Goal: Task Accomplishment & Management: Complete application form

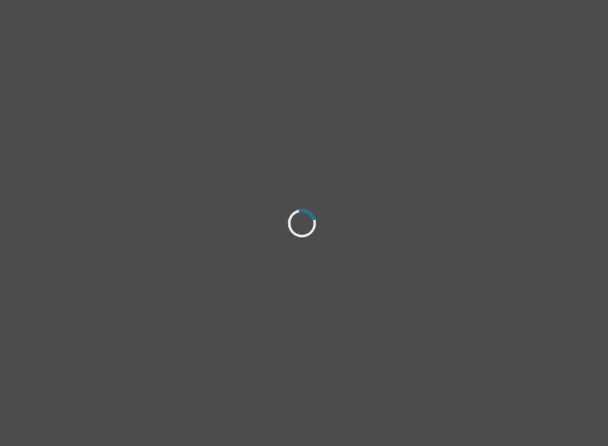
select select "[DEMOGRAPHIC_DATA]"
select select "she/her"
select select "Married"
select select "Associate degree"
select select "Instagram"
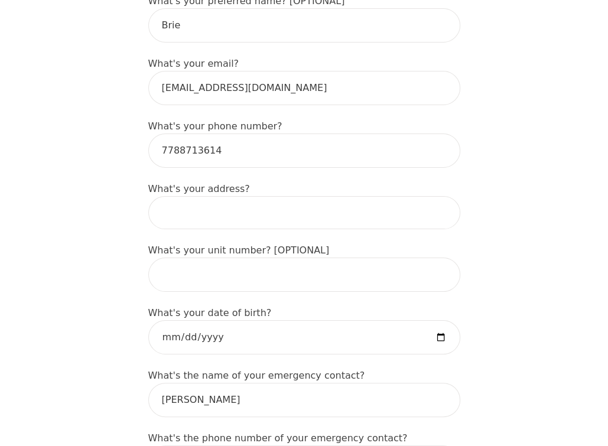
scroll to position [362, 0]
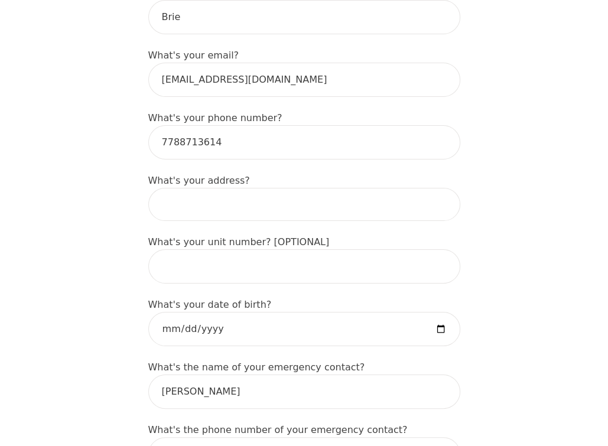
click at [303, 205] on input at bounding box center [304, 204] width 312 height 33
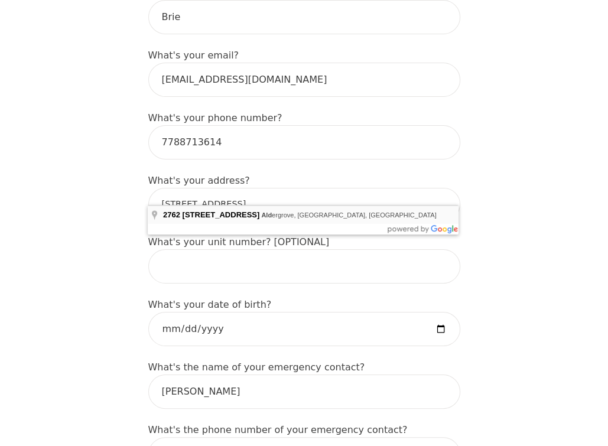
type input "[STREET_ADDRESS]"
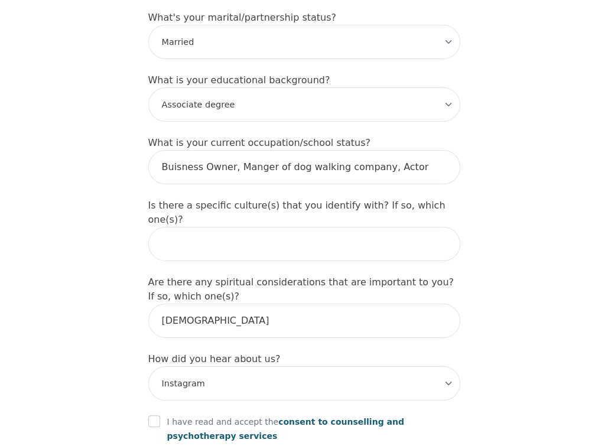
scroll to position [1179, 0]
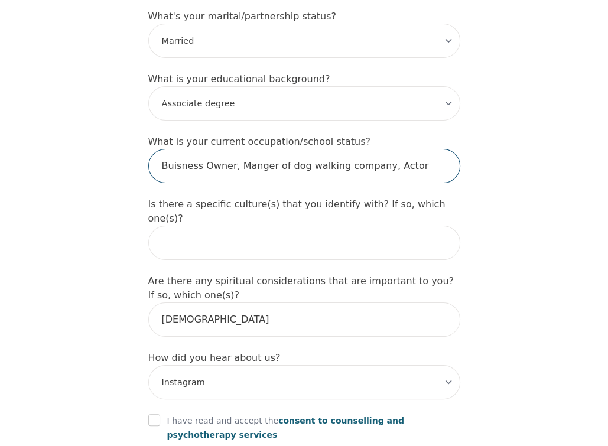
click at [206, 149] on input "Buisness Owner, Manger of dog walking company, Actor" at bounding box center [304, 166] width 312 height 34
click at [181, 149] on input "Buisness owner, Manger of dog walking company, Actor" at bounding box center [304, 166] width 312 height 34
drag, startPoint x: 181, startPoint y: 134, endPoint x: 171, endPoint y: 135, distance: 9.5
click at [171, 149] on input "Buisness owner, Manger of dog walking company, Actor" at bounding box center [304, 166] width 312 height 34
click at [414, 149] on input "Business owner, Manger of dog walking company, Actor" at bounding box center [304, 166] width 312 height 34
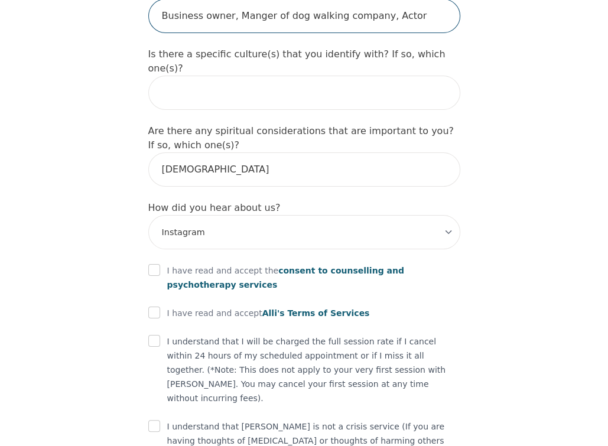
scroll to position [1330, 0]
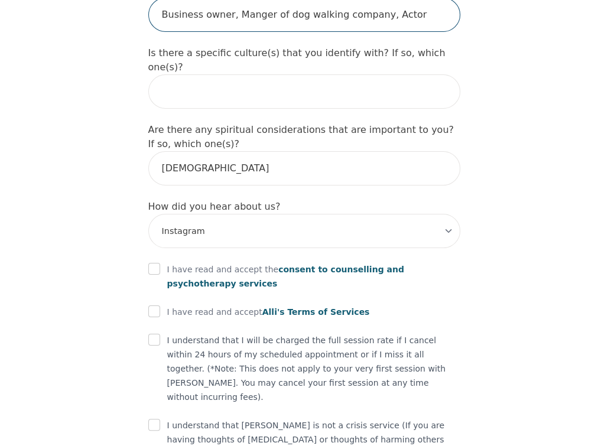
type input "Business owner, Manger of dog walking company, Actor"
click at [154, 263] on input "checkbox" at bounding box center [154, 269] width 12 height 12
checkbox input "true"
click at [149, 306] on input "checkbox" at bounding box center [154, 312] width 12 height 12
checkbox input "true"
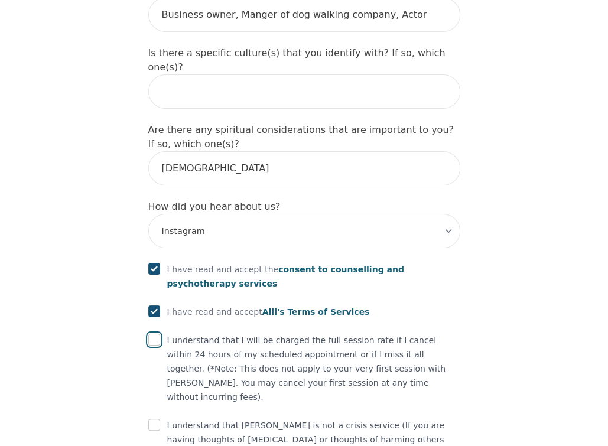
click at [156, 334] on input "checkbox" at bounding box center [154, 340] width 12 height 12
checkbox input "true"
click at [149, 419] on input "checkbox" at bounding box center [154, 425] width 12 height 12
checkbox input "true"
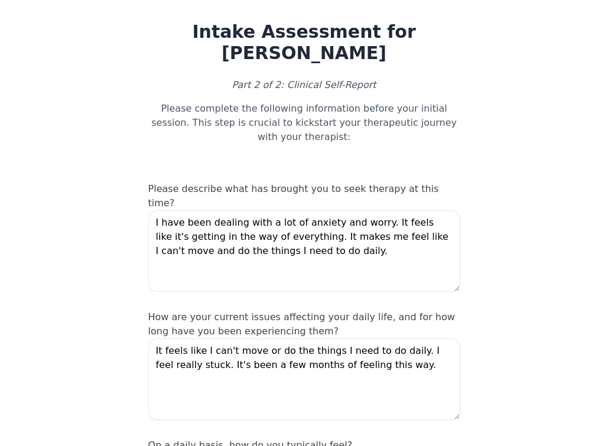
scroll to position [26, 0]
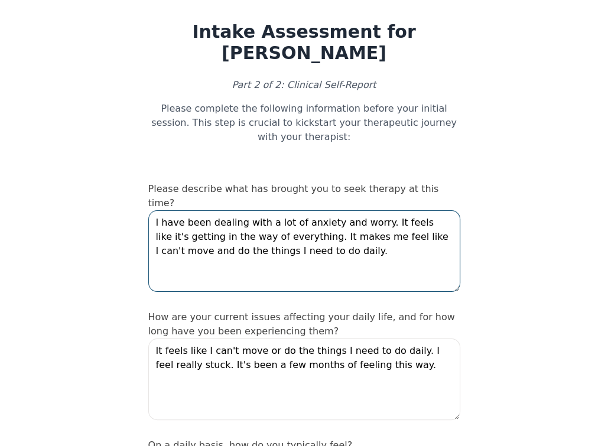
drag, startPoint x: 300, startPoint y: 222, endPoint x: 368, endPoint y: 183, distance: 78.1
click at [368, 210] on textarea "I have been dealing with a lot of anxiety and worry. It feels like it's getting…" at bounding box center [304, 251] width 312 height 82
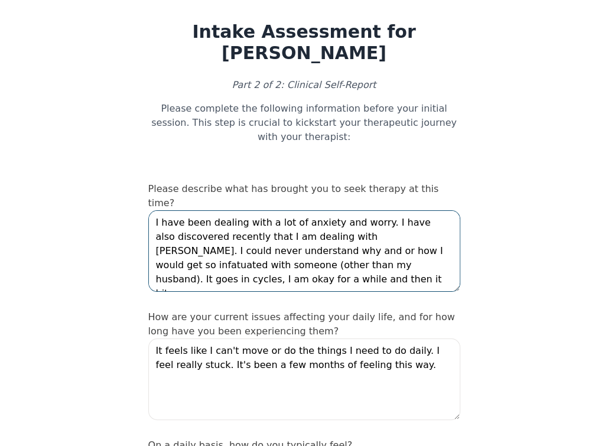
type textarea "I have been dealing with a lot of anxiety and worry. I have also discovered rec…"
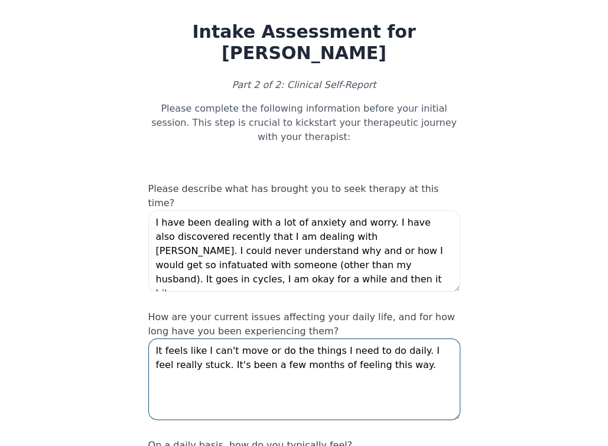
click at [383, 339] on textarea "It feels like I can't move or do the things I need to do daily. I feel really s…" at bounding box center [304, 380] width 312 height 82
drag, startPoint x: 383, startPoint y: 331, endPoint x: 183, endPoint y: 339, distance: 200.0
click at [183, 339] on textarea "It feels like I can't move or do the things I need to do daily. I feel really s…" at bounding box center [304, 380] width 312 height 82
click at [391, 342] on textarea "It feels like I can't move or do the things I need to do daily. I feel really s…" at bounding box center [304, 380] width 312 height 82
type textarea "It feels like I can't move or do the things I need to do daily. I feel really s…"
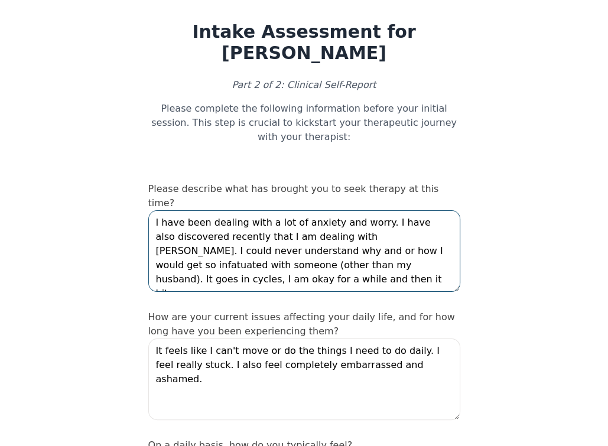
click at [226, 255] on textarea "I have been dealing with a lot of anxiety and worry. I have also discovered rec…" at bounding box center [304, 251] width 312 height 82
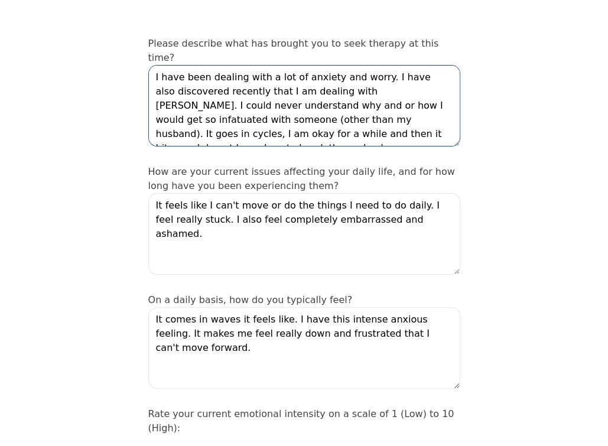
scroll to position [220, 0]
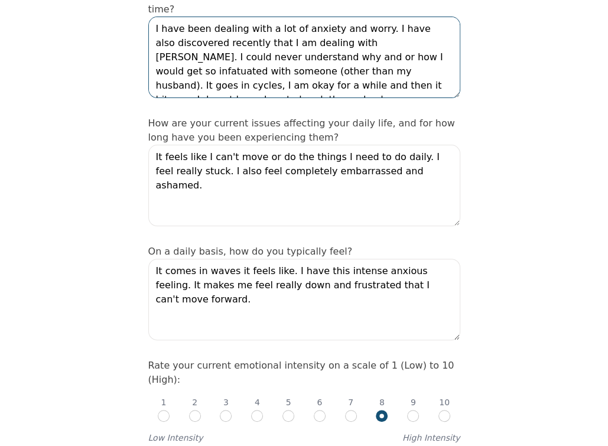
type textarea "I have been dealing with a lot of anxiety and worry. I have also discovered rec…"
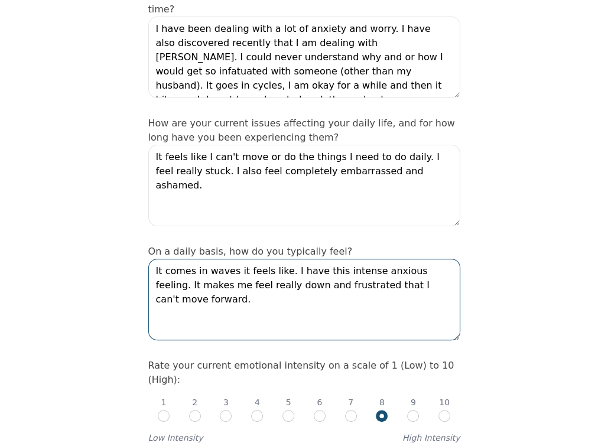
click at [445, 260] on textarea "It comes in waves it feels like. I have this intense anxious feeling. It makes …" at bounding box center [304, 300] width 312 height 82
drag, startPoint x: 355, startPoint y: 248, endPoint x: 346, endPoint y: 262, distance: 16.7
click at [346, 262] on textarea "It comes in waves it feels like. I have this intense anxious feeling. It makes …" at bounding box center [304, 300] width 312 height 82
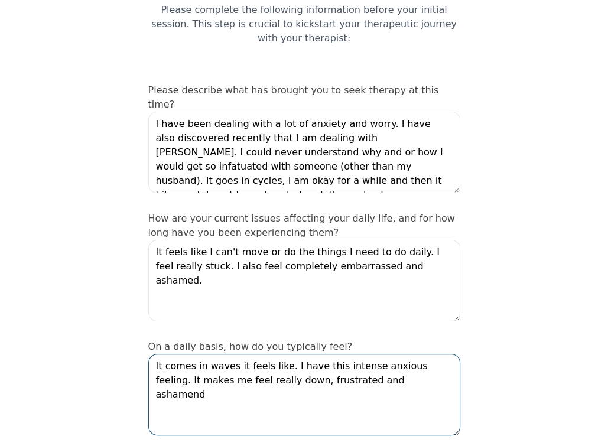
scroll to position [125, 0]
type textarea "It comes in waves it feels like. I have this intense anxious feeling. It makes …"
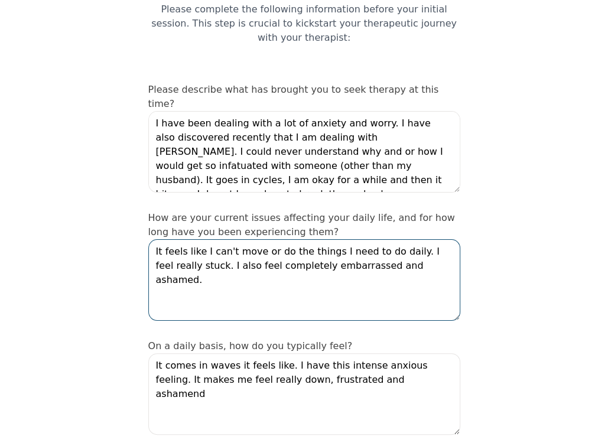
click at [396, 239] on textarea "It feels like I can't move or do the things I need to do daily. I feel really s…" at bounding box center [304, 280] width 312 height 82
type textarea "It feels like I can't move or do the things I need to do daily. I feel really s…"
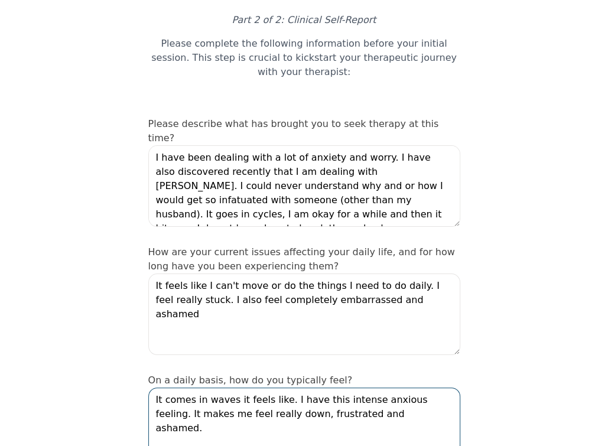
scroll to position [92, 0]
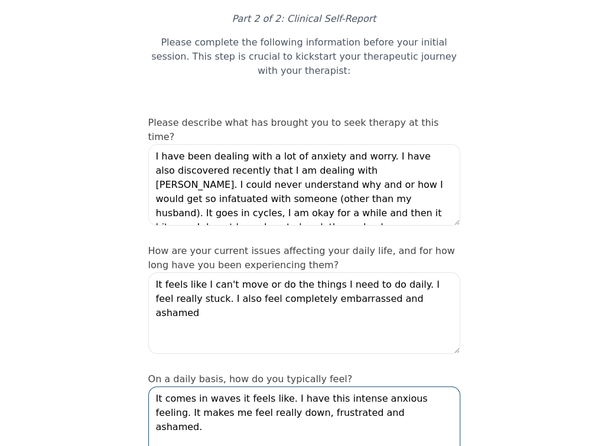
type textarea "It comes in waves it feels like. I have this intense anxious feeling. It makes …"
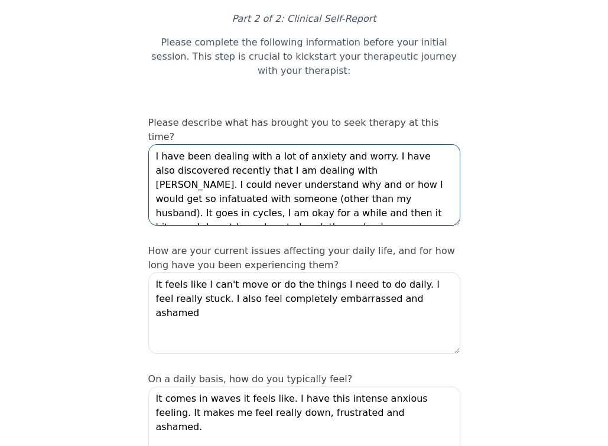
click at [426, 186] on textarea "I have been dealing with a lot of anxiety and worry. I have also discovered rec…" at bounding box center [304, 185] width 312 height 82
type textarea "I have been dealing with a lot of anxiety and worry. I have also discovered rec…"
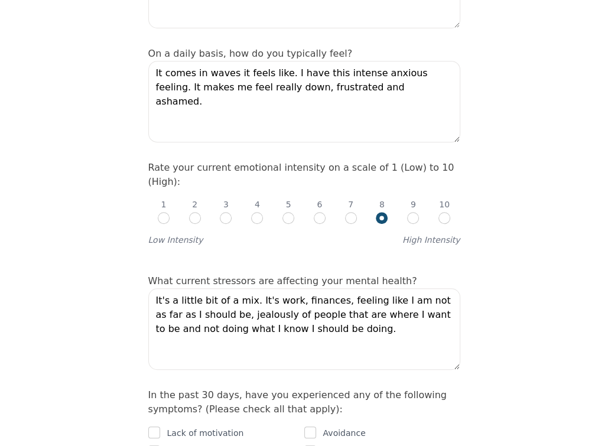
scroll to position [423, 0]
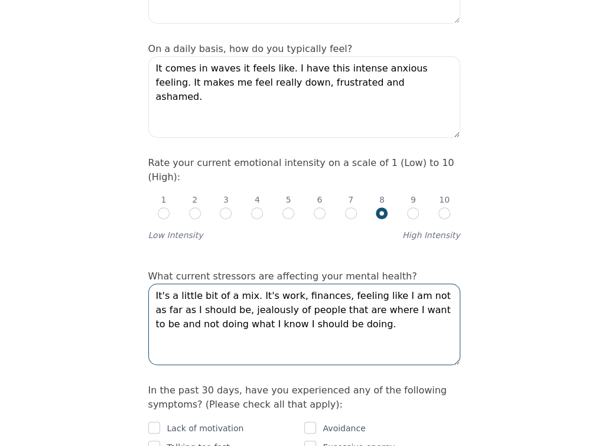
click at [247, 284] on textarea "It's a little bit of a mix. It's work, finances, feeling like I am not as far a…" at bounding box center [304, 325] width 312 height 82
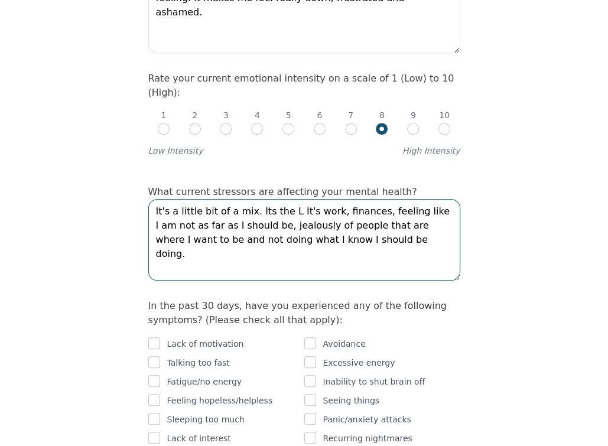
scroll to position [506, 0]
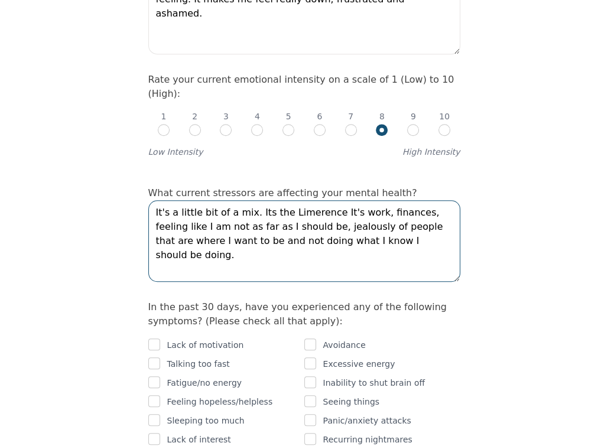
click at [364, 200] on textarea "It's a little bit of a mix. Its the Limerence It's work, finances, feeling like…" at bounding box center [304, 241] width 312 height 82
click at [380, 205] on textarea "It's a little bit of a mix. It's the Limerence, finances, feeling like I am not…" at bounding box center [304, 241] width 312 height 82
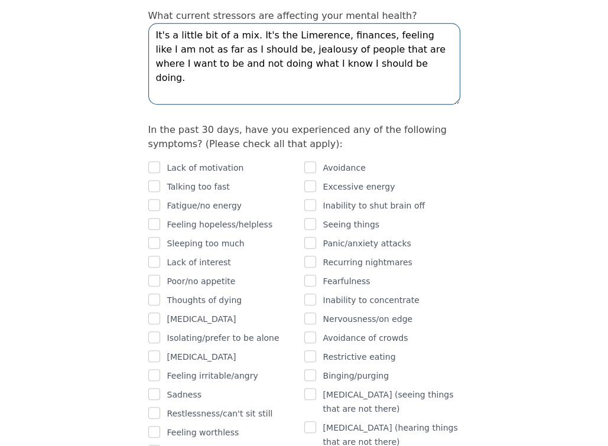
scroll to position [683, 0]
type textarea "It's a little bit of a mix. It's the Limerence, finances, feeling like I am not…"
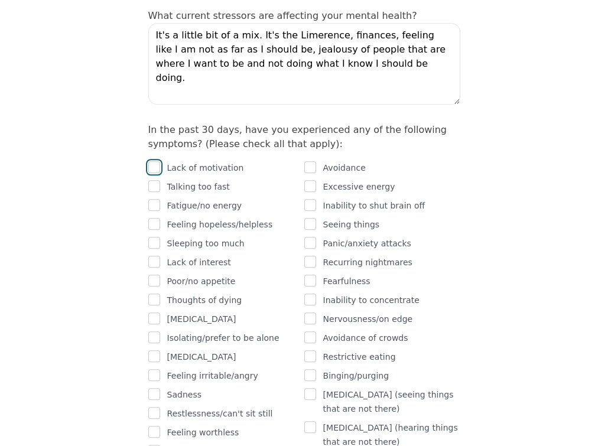
click at [158, 161] on input "checkbox" at bounding box center [154, 167] width 12 height 12
checkbox input "true"
click at [155, 180] on input "checkbox" at bounding box center [154, 186] width 12 height 12
checkbox input "true"
click at [156, 199] on input "checkbox" at bounding box center [154, 205] width 12 height 12
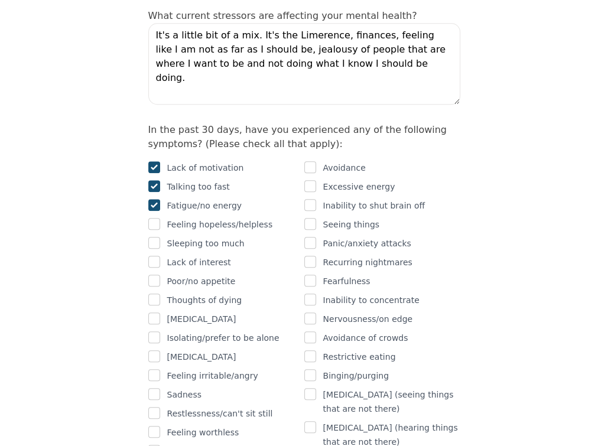
checkbox input "true"
click at [155, 218] on input "checkbox" at bounding box center [154, 224] width 12 height 12
checkbox input "true"
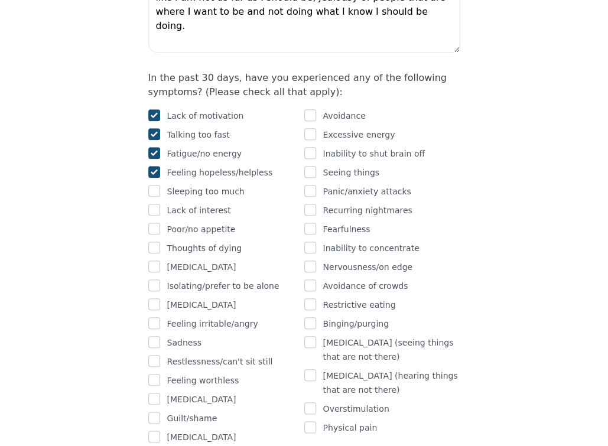
scroll to position [736, 0]
click at [156, 204] on input "checkbox" at bounding box center [154, 210] width 12 height 12
checkbox input "true"
click at [157, 223] on input "checkbox" at bounding box center [154, 229] width 12 height 12
checkbox input "true"
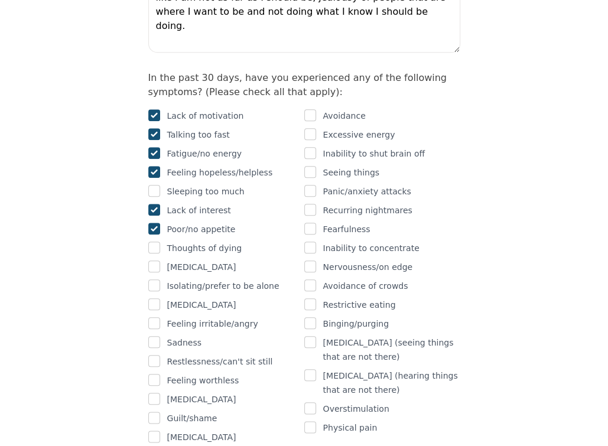
scroll to position [760, 0]
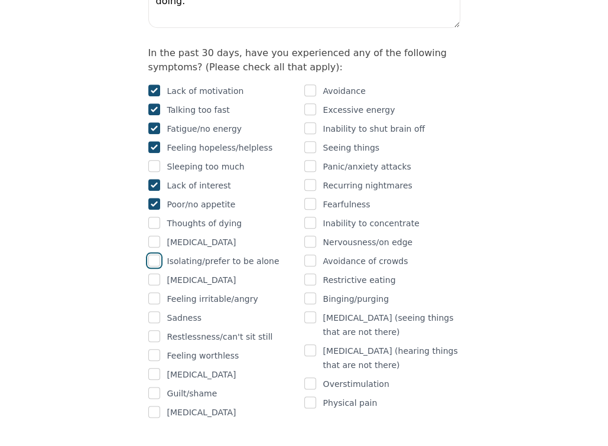
click at [153, 255] on input "checkbox" at bounding box center [154, 261] width 12 height 12
checkbox input "true"
click at [157, 274] on input "checkbox" at bounding box center [154, 280] width 12 height 12
checkbox input "true"
click at [156, 261] on div "Lack of motivation Talking too fast Fatigue/no energy Feeling hopeless/helpless…" at bounding box center [226, 252] width 156 height 336
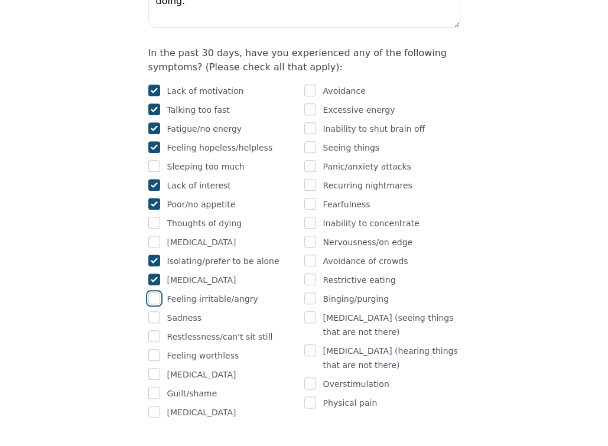
click at [154, 293] on input "checkbox" at bounding box center [154, 299] width 12 height 12
checkbox input "true"
click at [154, 312] on input "checkbox" at bounding box center [154, 318] width 12 height 12
checkbox input "true"
click at [157, 331] on input "checkbox" at bounding box center [154, 337] width 12 height 12
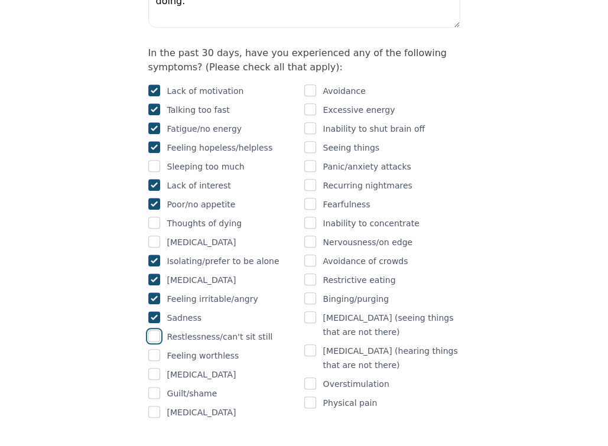
checkbox input "true"
click at [158, 349] on input "checkbox" at bounding box center [154, 355] width 12 height 12
checkbox input "true"
click at [158, 368] on input "checkbox" at bounding box center [154, 374] width 12 height 12
checkbox input "true"
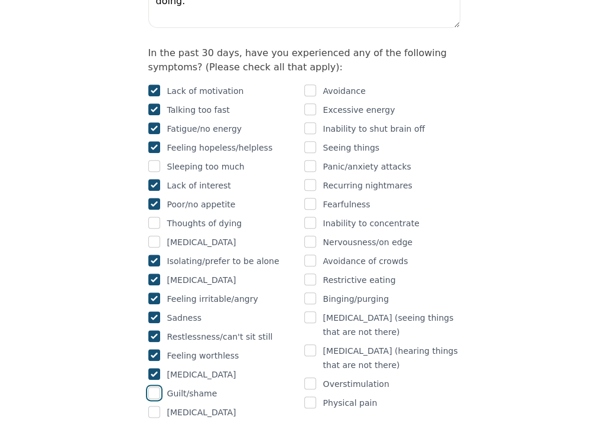
click at [155, 387] on input "checkbox" at bounding box center [154, 393] width 12 height 12
checkbox input "true"
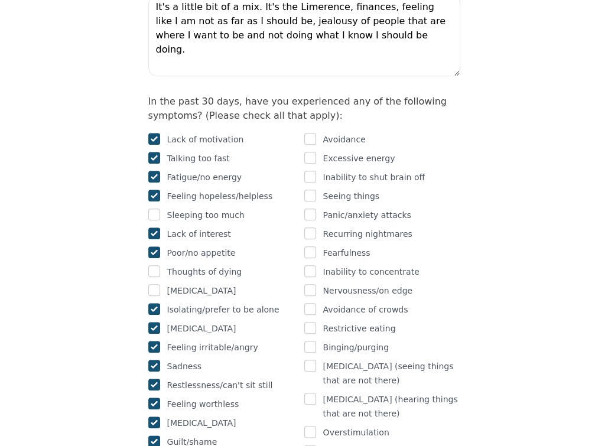
scroll to position [711, 0]
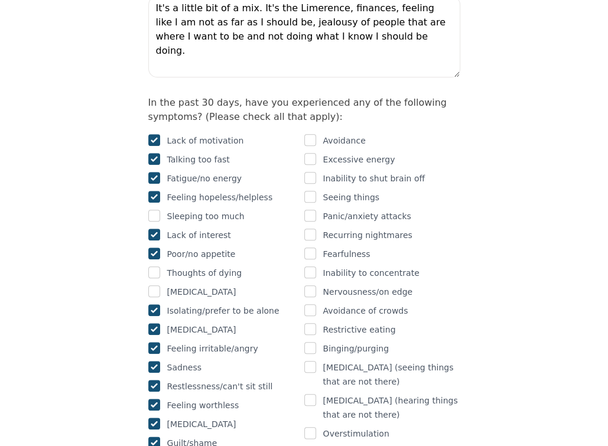
click at [316, 134] on div "Avoidance" at bounding box center [382, 141] width 156 height 14
click at [312, 134] on input "checkbox" at bounding box center [310, 140] width 12 height 12
checkbox input "true"
click at [309, 172] on input "checkbox" at bounding box center [310, 178] width 12 height 12
checkbox input "true"
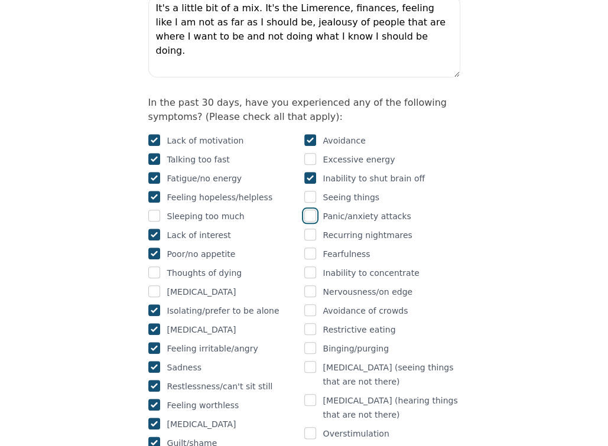
click at [313, 210] on input "checkbox" at bounding box center [310, 216] width 12 height 12
checkbox input "true"
click at [310, 229] on input "checkbox" at bounding box center [310, 235] width 12 height 12
checkbox input "true"
click at [311, 248] on input "checkbox" at bounding box center [310, 254] width 12 height 12
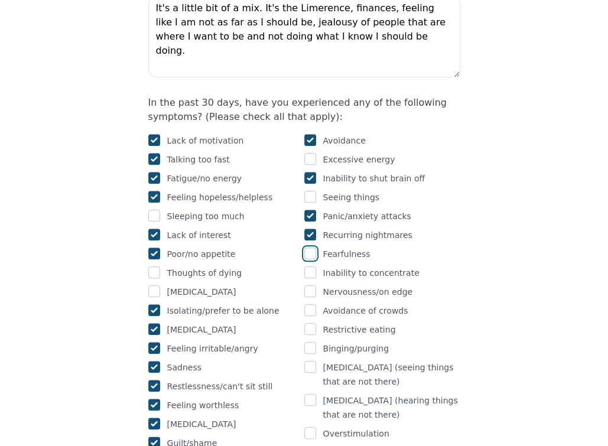
checkbox input "true"
click at [314, 267] on input "checkbox" at bounding box center [310, 273] width 12 height 12
checkbox input "true"
click at [314, 255] on div "Avoidance Excessive energy Inability to shut brain off Seeing things Panic/anxi…" at bounding box center [382, 302] width 156 height 336
click at [310, 286] on input "checkbox" at bounding box center [310, 292] width 12 height 12
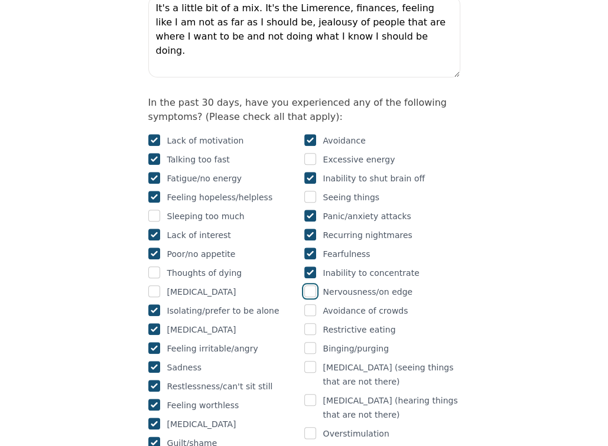
checkbox input "true"
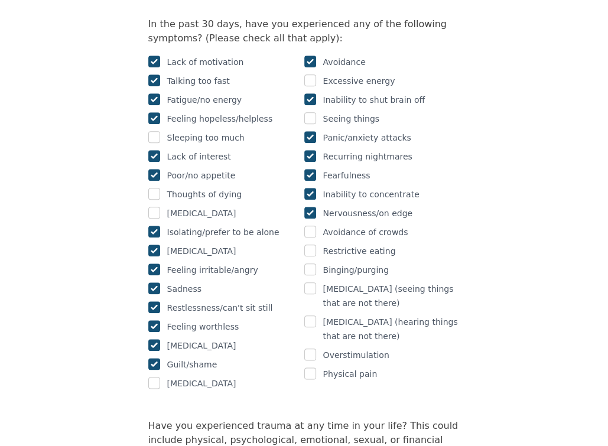
scroll to position [794, 0]
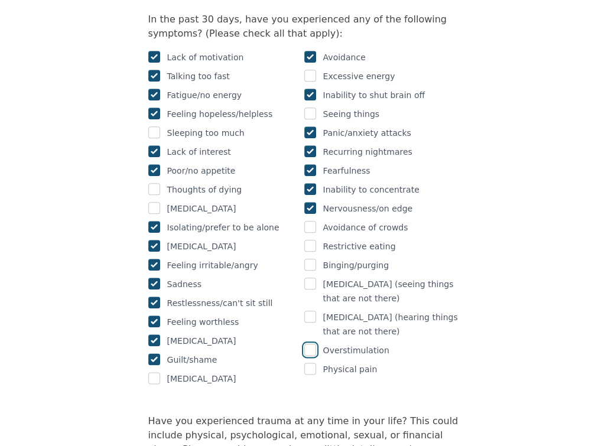
click at [310, 344] on input "checkbox" at bounding box center [310, 350] width 12 height 12
checkbox input "true"
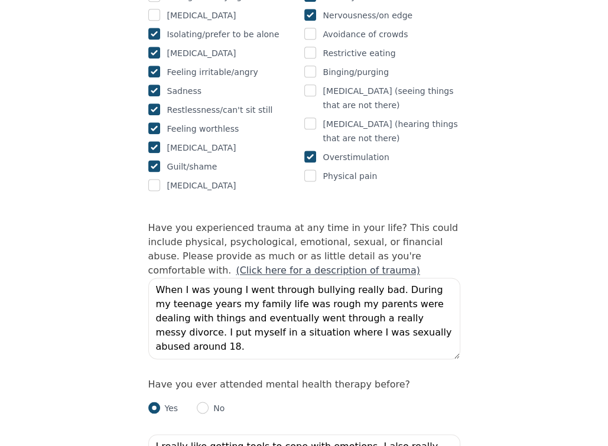
scroll to position [989, 0]
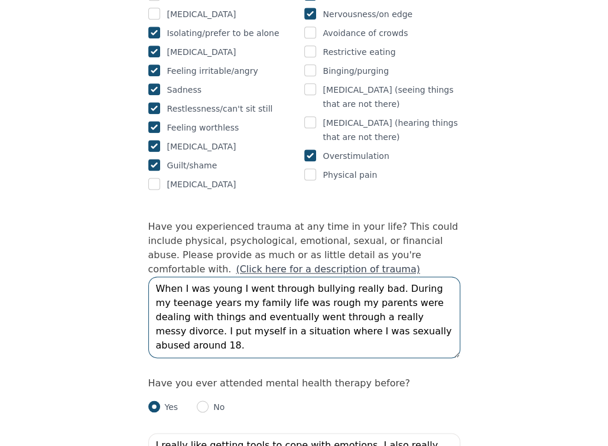
click at [385, 291] on textarea "When I was young I went through bullying really bad. During my teenage years my…" at bounding box center [304, 318] width 312 height 82
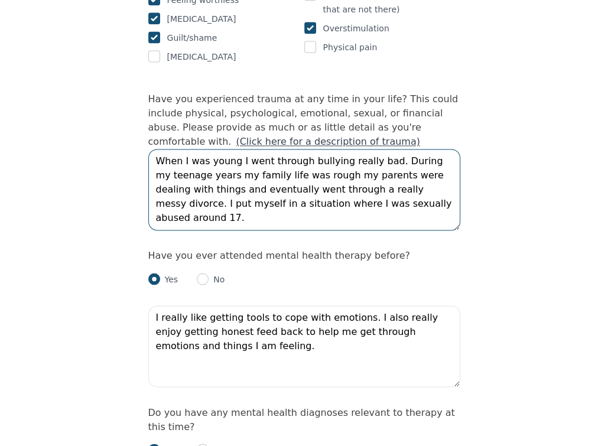
scroll to position [1116, 0]
type textarea "When I was young I went through bullying really bad. During my teenage years my…"
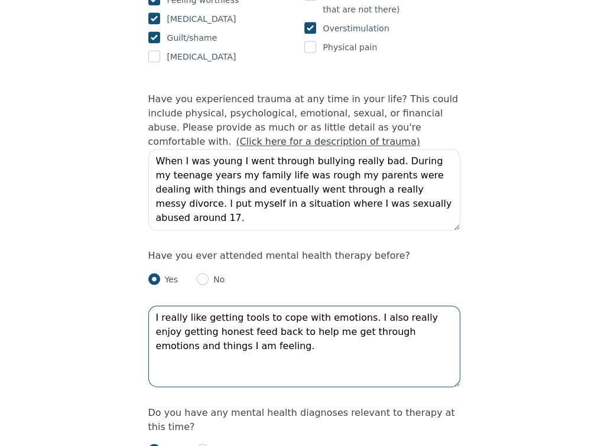
click at [284, 306] on textarea "I really like getting tools to cope with emotions. I also really enjoy getting …" at bounding box center [304, 347] width 312 height 82
drag, startPoint x: 250, startPoint y: 291, endPoint x: 237, endPoint y: 284, distance: 14.0
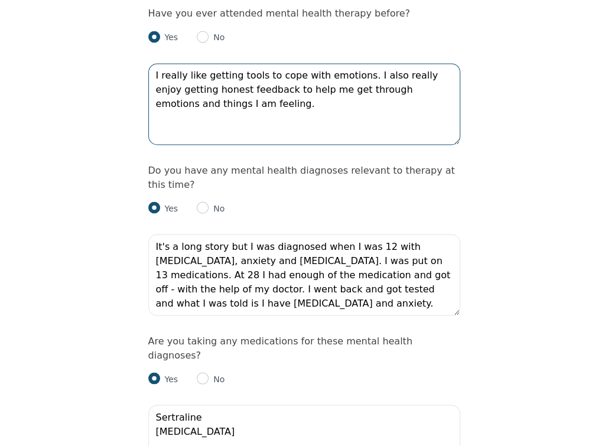
scroll to position [1407, 0]
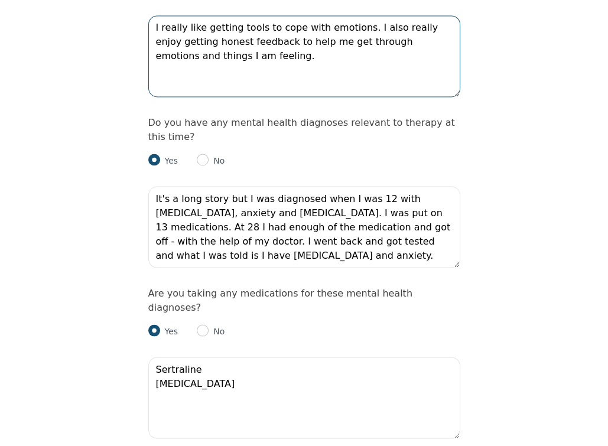
type textarea "I really like getting tools to cope with emotions. I also really enjoy getting …"
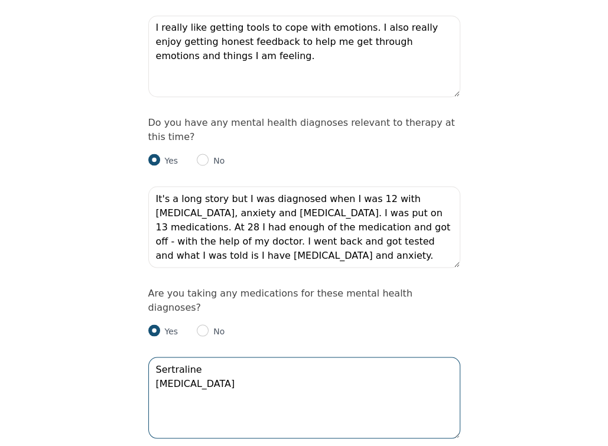
click at [312, 357] on textarea "Sertraline [MEDICAL_DATA]" at bounding box center [304, 398] width 312 height 82
click at [202, 357] on textarea "Sertraline [MEDICAL_DATA] Hyd" at bounding box center [304, 398] width 312 height 82
click at [260, 357] on textarea "Sertraline 125MG [MEDICAL_DATA] Hyd" at bounding box center [304, 398] width 312 height 82
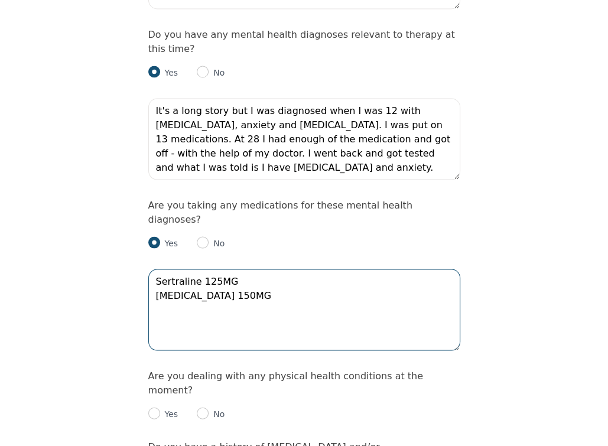
type textarea "Sertraline 125MG [MEDICAL_DATA] 150MG"
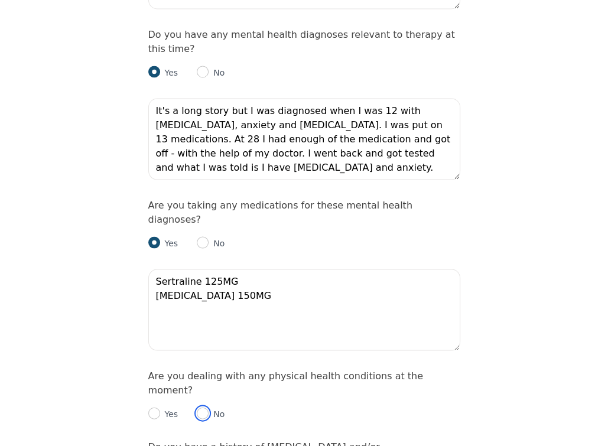
click at [203, 407] on input "radio" at bounding box center [203, 413] width 12 height 12
radio input "true"
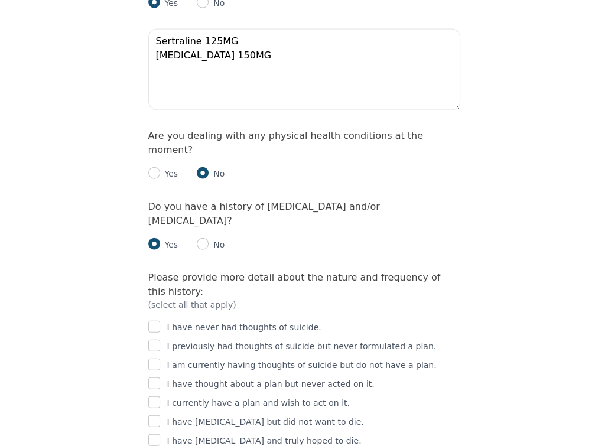
scroll to position [1734, 0]
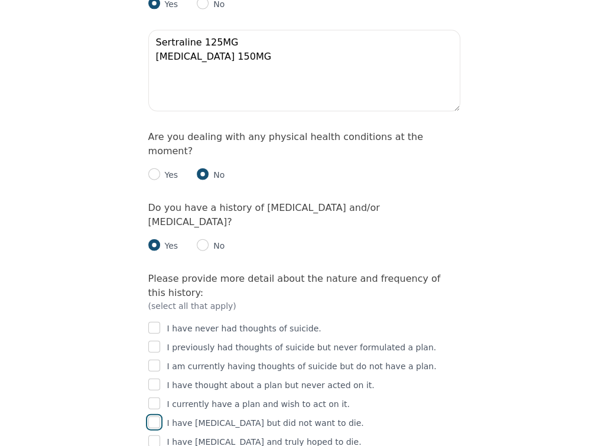
click at [159, 417] on input "checkbox" at bounding box center [154, 423] width 12 height 12
checkbox input "true"
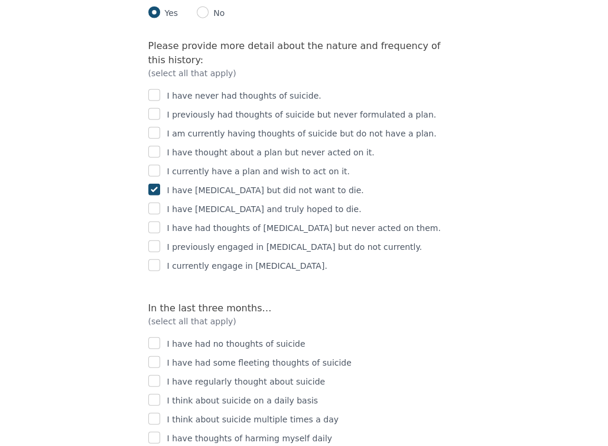
scroll to position [1968, 0]
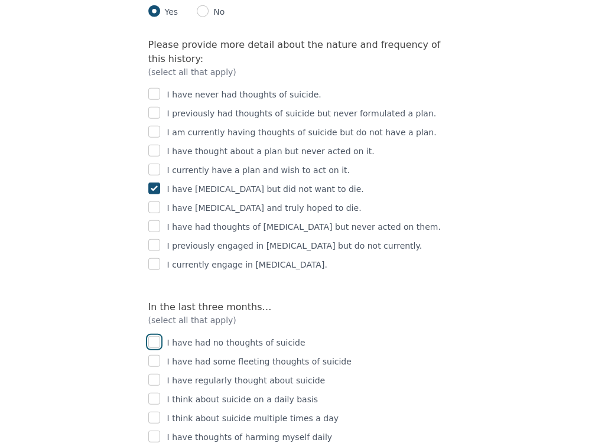
click at [152, 336] on input "checkbox" at bounding box center [154, 342] width 12 height 12
checkbox input "true"
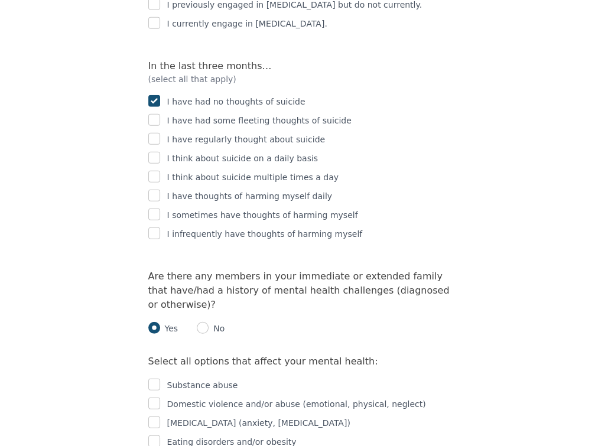
scroll to position [2215, 0]
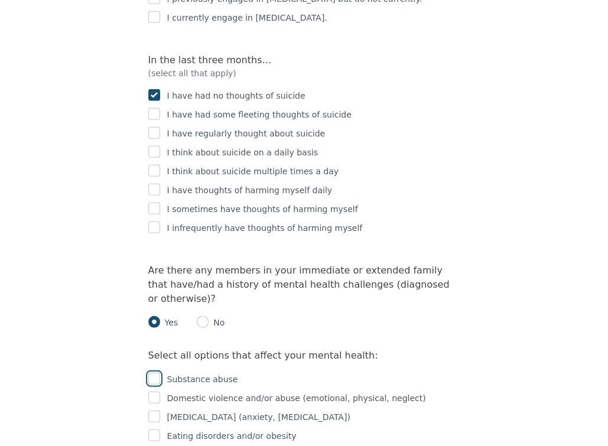
click at [155, 373] on input "checkbox" at bounding box center [154, 379] width 12 height 12
checkbox input "false"
click at [156, 411] on input "checkbox" at bounding box center [154, 417] width 12 height 12
checkbox input "true"
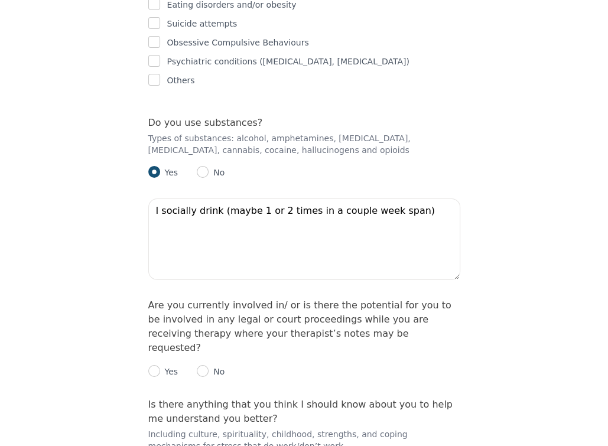
scroll to position [2646, 0]
click at [201, 366] on input "radio" at bounding box center [203, 372] width 12 height 12
radio input "true"
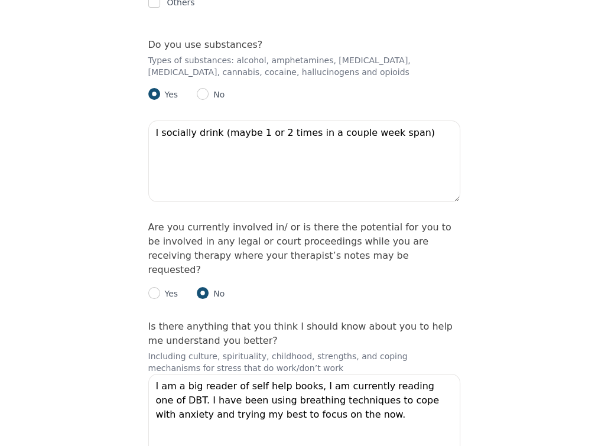
scroll to position [2726, 0]
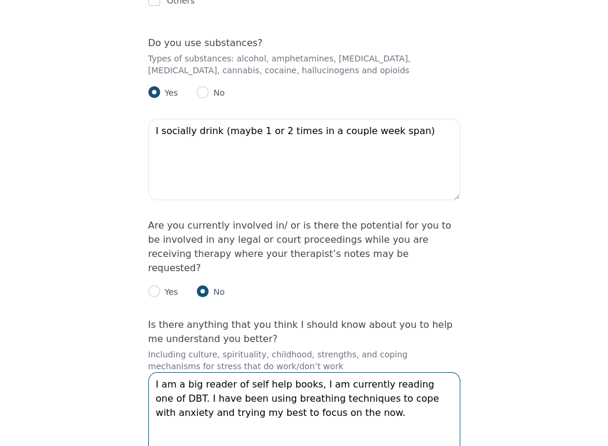
click at [449, 372] on textarea "I am a big reader of self help books, I am currently reading one of DBT. I have…" at bounding box center [304, 413] width 312 height 82
click at [277, 372] on textarea "I am a big reader of self help books and love [MEDICAL_DATA]. I have been using…" at bounding box center [304, 413] width 312 height 82
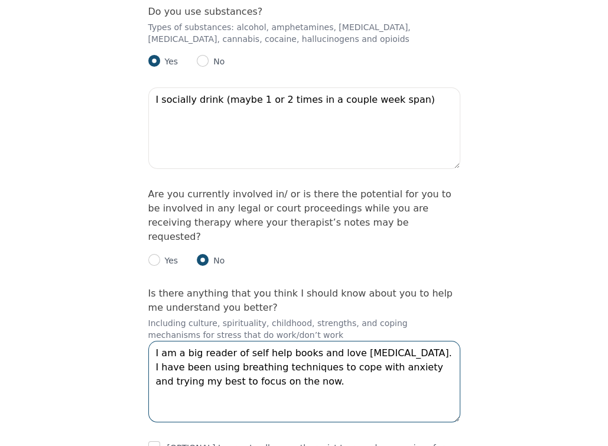
type textarea "I am a big reader of self help books and love [MEDICAL_DATA]. I have been using…"
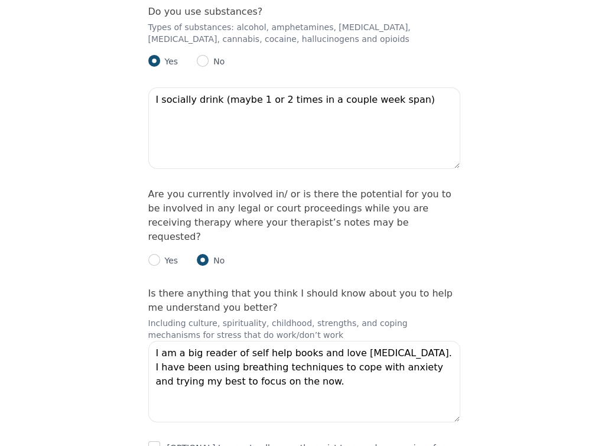
click at [151, 442] on input "checkbox" at bounding box center [154, 448] width 12 height 12
checkbox input "true"
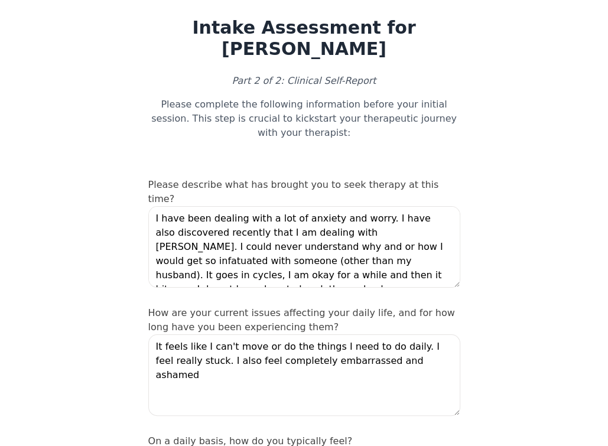
scroll to position [31, 0]
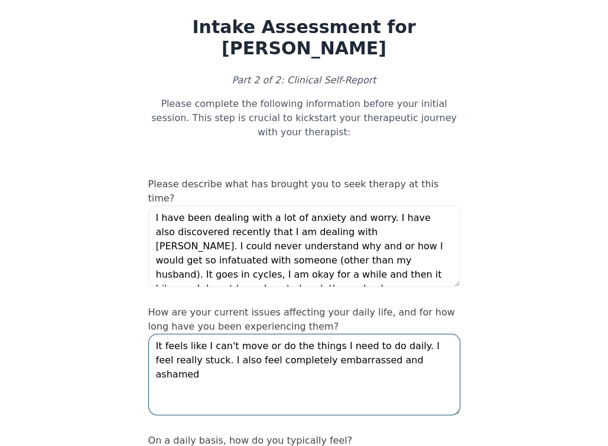
click at [397, 335] on textarea "It feels like I can't move or do the things I need to do daily. I feel really s…" at bounding box center [304, 375] width 312 height 82
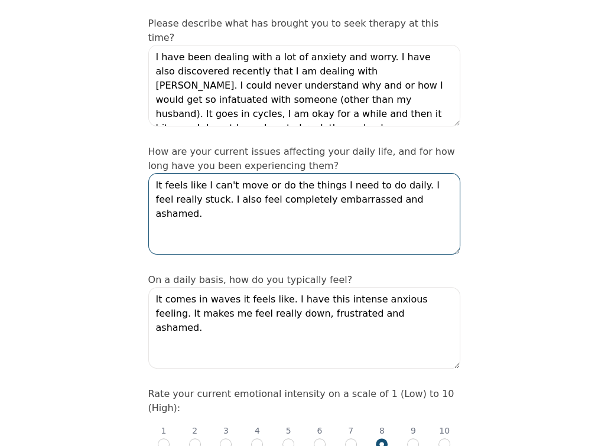
scroll to position [215, 0]
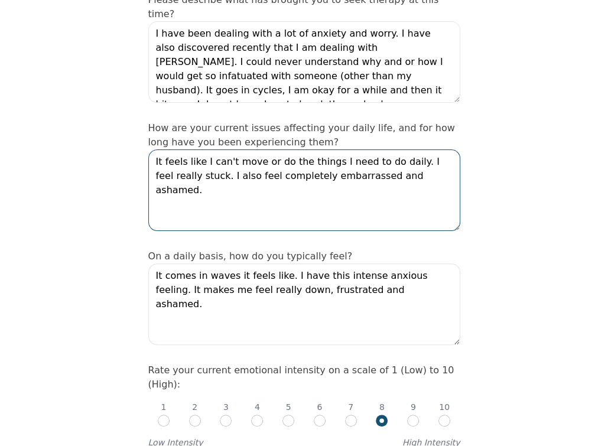
type textarea "It feels like I can't move or do the things I need to do daily. I feel really s…"
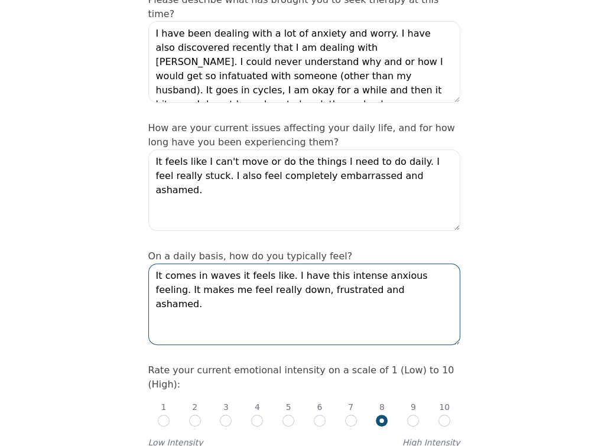
click at [277, 264] on textarea "It comes in waves it feels like. I have this intense anxious feeling. It makes …" at bounding box center [304, 305] width 312 height 82
click at [438, 264] on textarea "It comes in waves in waves daily. I have this intense anxious feeling. It makes…" at bounding box center [304, 305] width 312 height 82
click at [442, 264] on textarea "It comes in waves in waves daily. I have this intense anxious feeling, It makes…" at bounding box center [304, 305] width 312 height 82
click at [386, 264] on textarea "It comes in waves in waves daily. I have this intense anxious feeling, it makes…" at bounding box center [304, 305] width 312 height 82
click at [387, 264] on textarea "It comes in waves in waves daily. I have this intense anxious feeling, it makes…" at bounding box center [304, 305] width 312 height 82
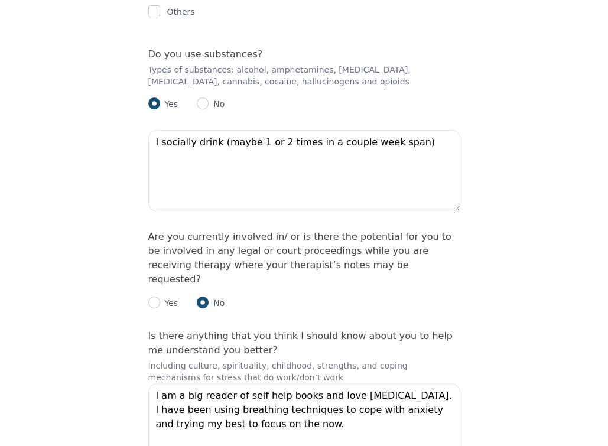
scroll to position [2758, 0]
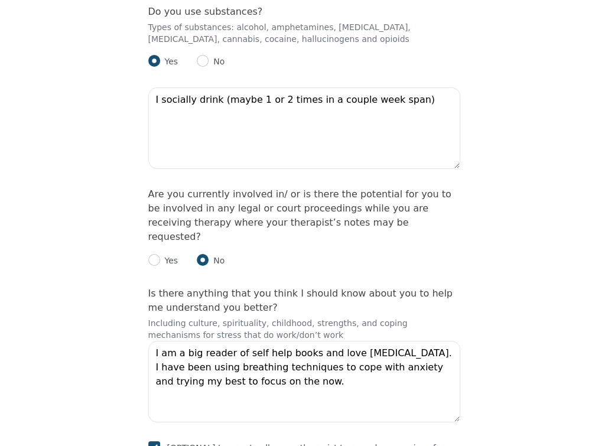
type textarea "It comes in waves in waves daily. I have this intense anxious feeling, it makes…"
